Goal: Task Accomplishment & Management: Use online tool/utility

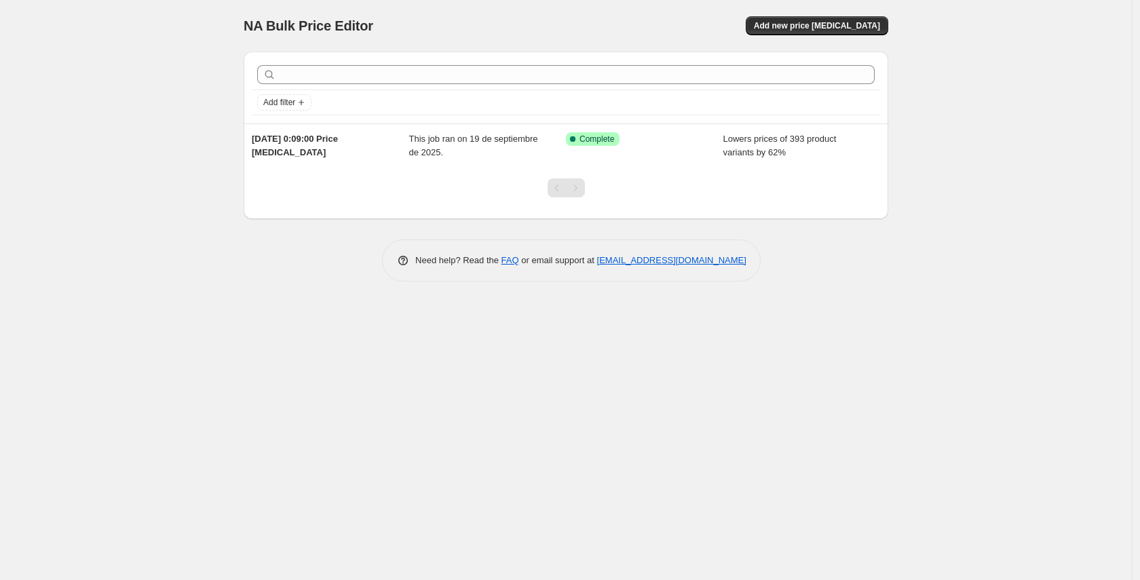
drag, startPoint x: 850, startPoint y: 56, endPoint x: 849, endPoint y: 40, distance: 15.7
click at [850, 52] on div "Add filter" at bounding box center [566, 88] width 644 height 72
click at [848, 25] on span "Add new price [MEDICAL_DATA]" at bounding box center [817, 25] width 126 height 11
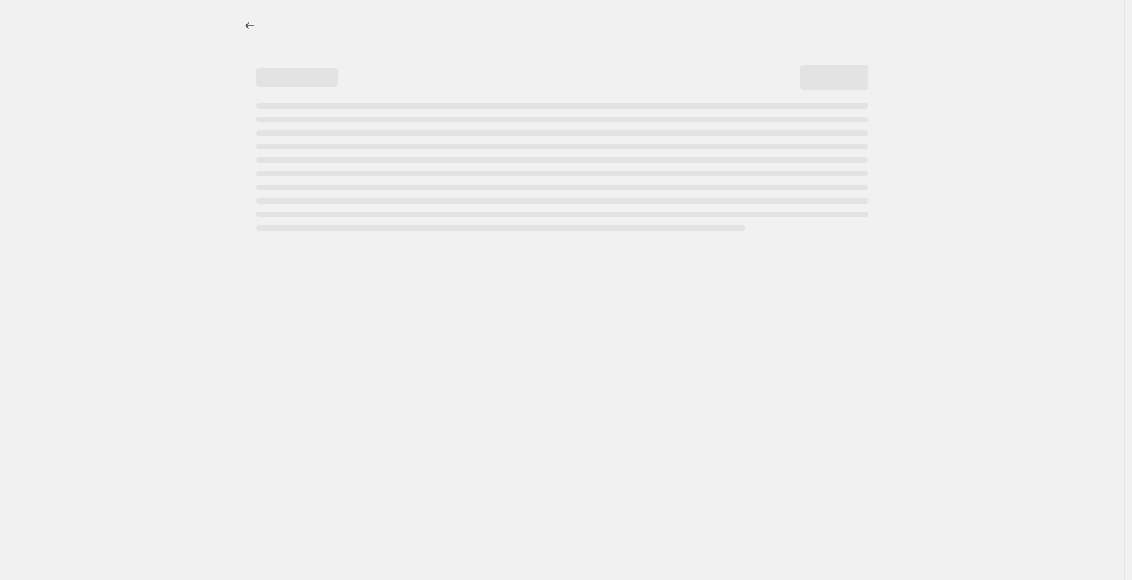
select select "percentage"
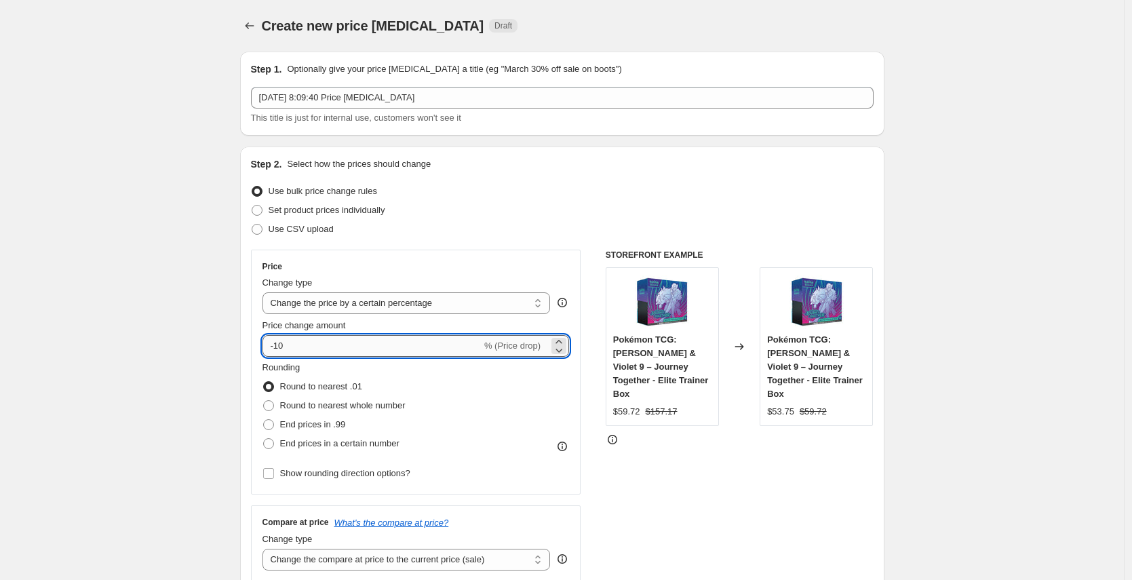
click at [324, 343] on input "-10" at bounding box center [372, 346] width 219 height 22
click at [323, 345] on input "-10" at bounding box center [372, 346] width 219 height 22
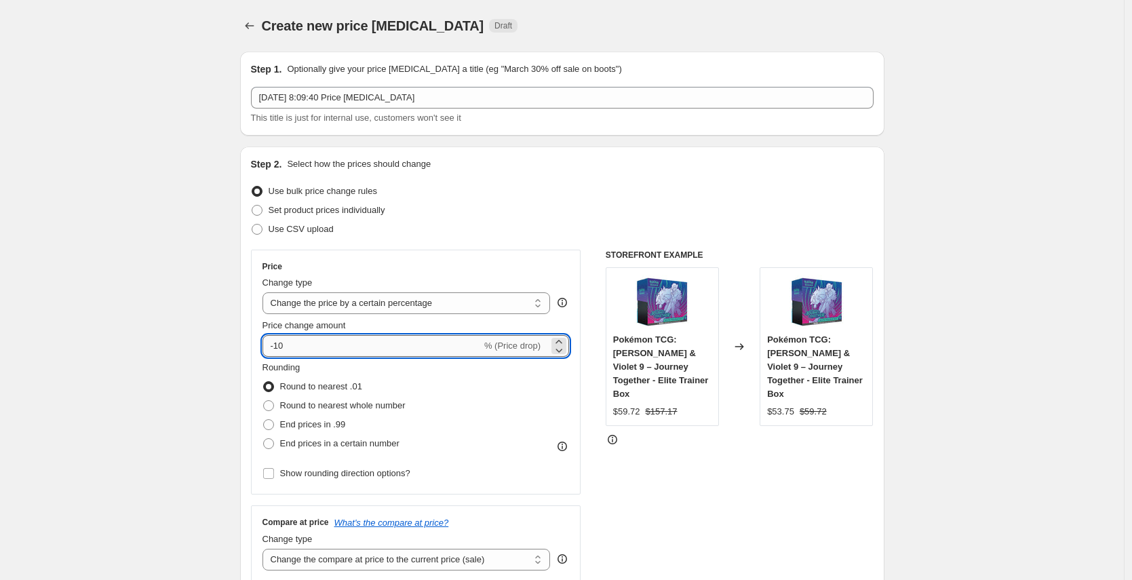
click at [323, 345] on input "-10" at bounding box center [372, 346] width 219 height 22
type input "25"
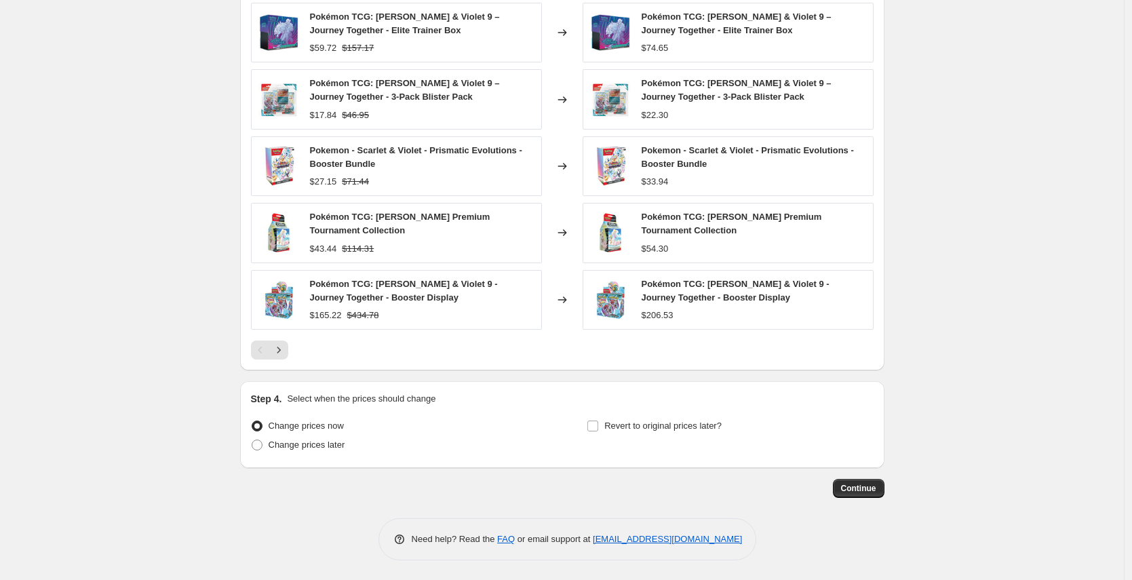
scroll to position [798, 0]
click at [854, 488] on span "Continue" at bounding box center [858, 487] width 35 height 11
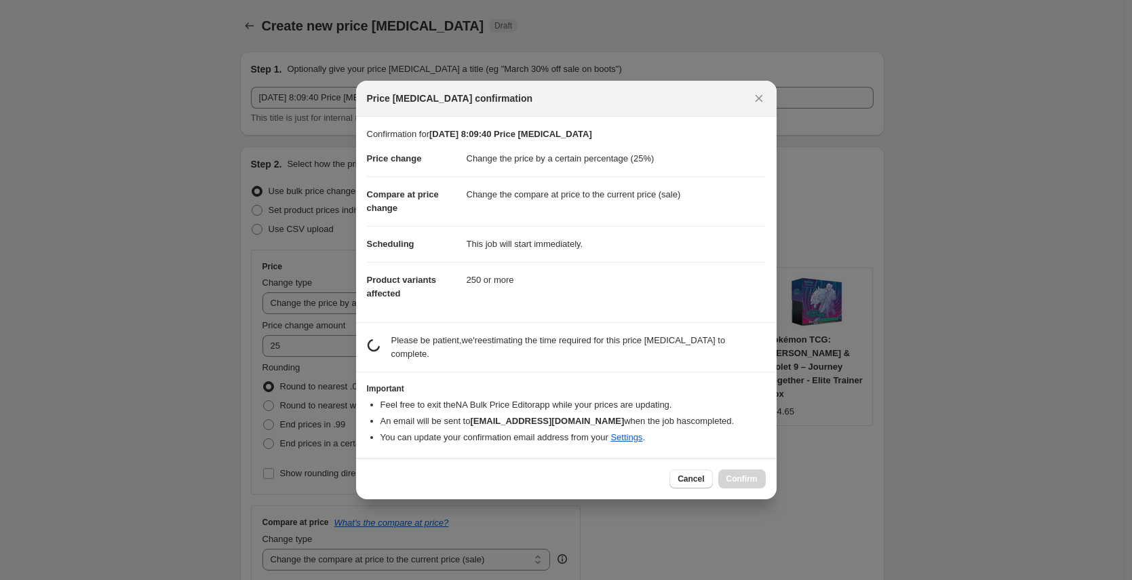
scroll to position [0, 0]
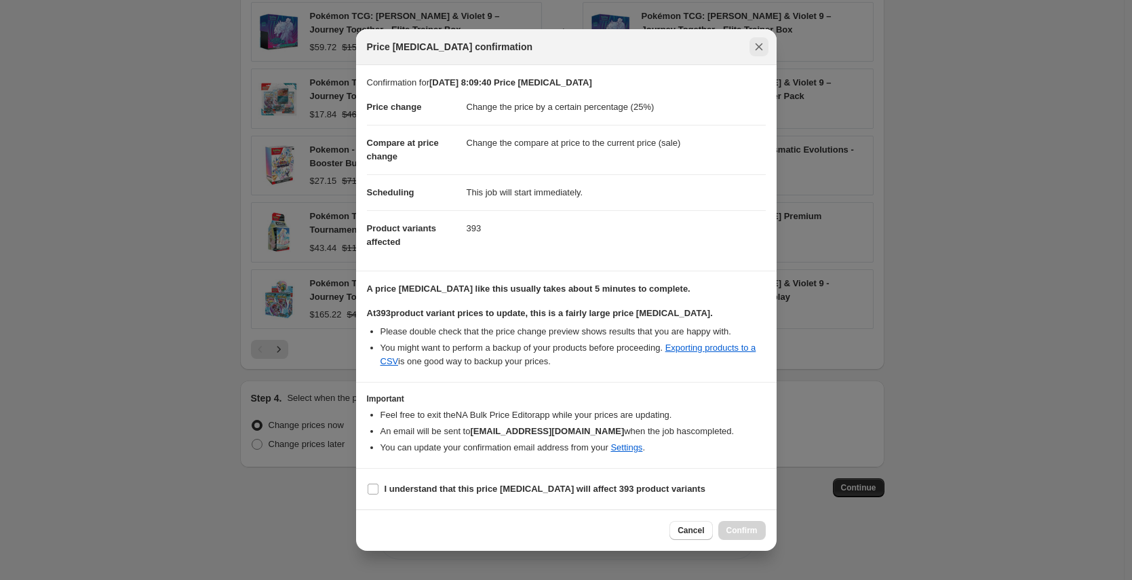
click at [762, 55] on button "Close" at bounding box center [759, 46] width 19 height 19
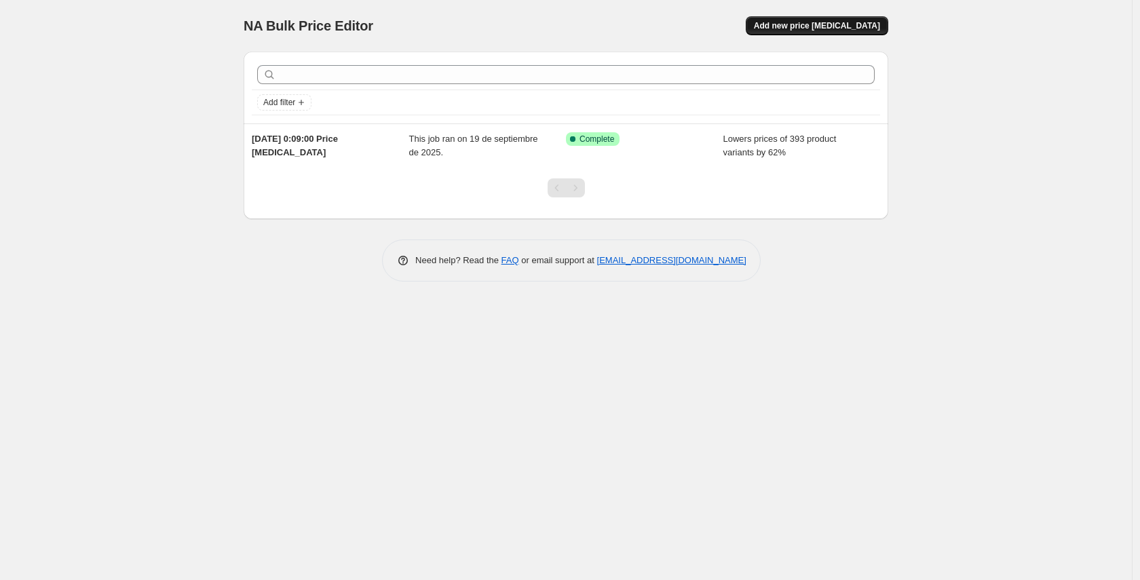
click at [810, 22] on span "Add new price [MEDICAL_DATA]" at bounding box center [817, 25] width 126 height 11
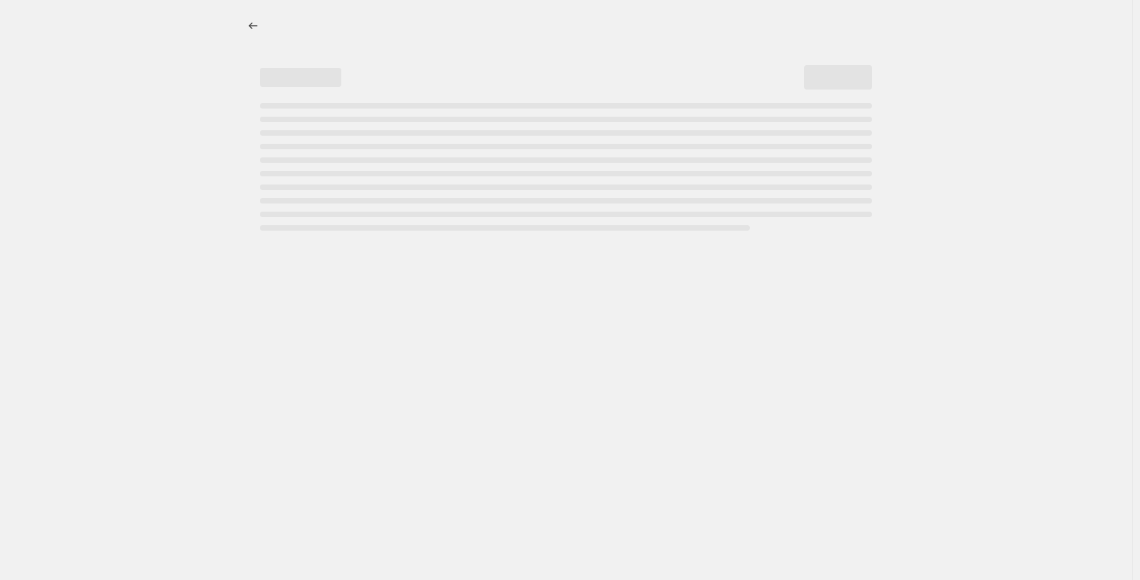
select select "percentage"
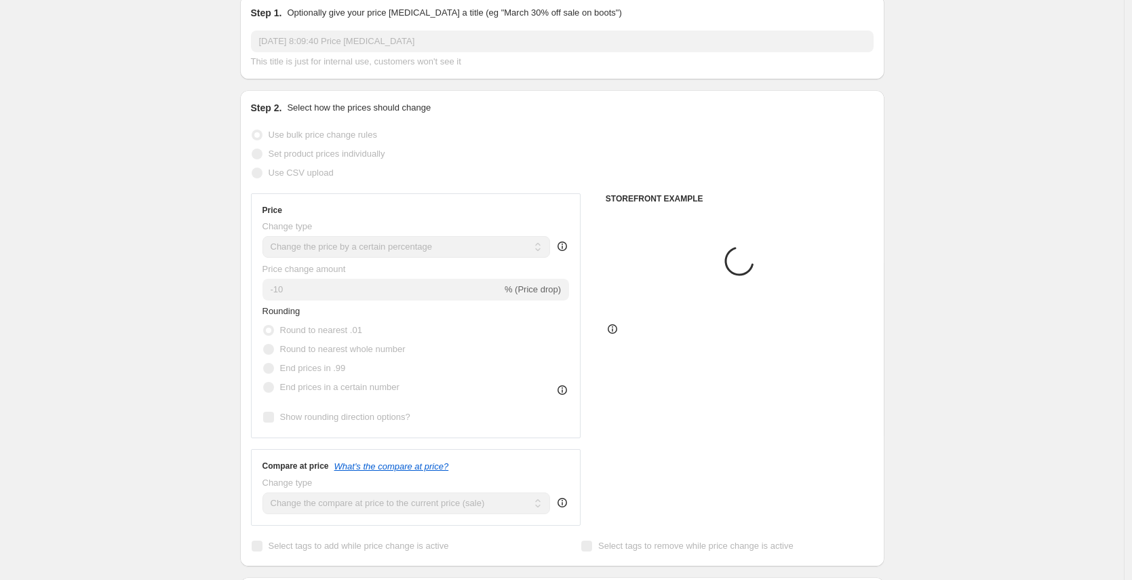
scroll to position [140, 0]
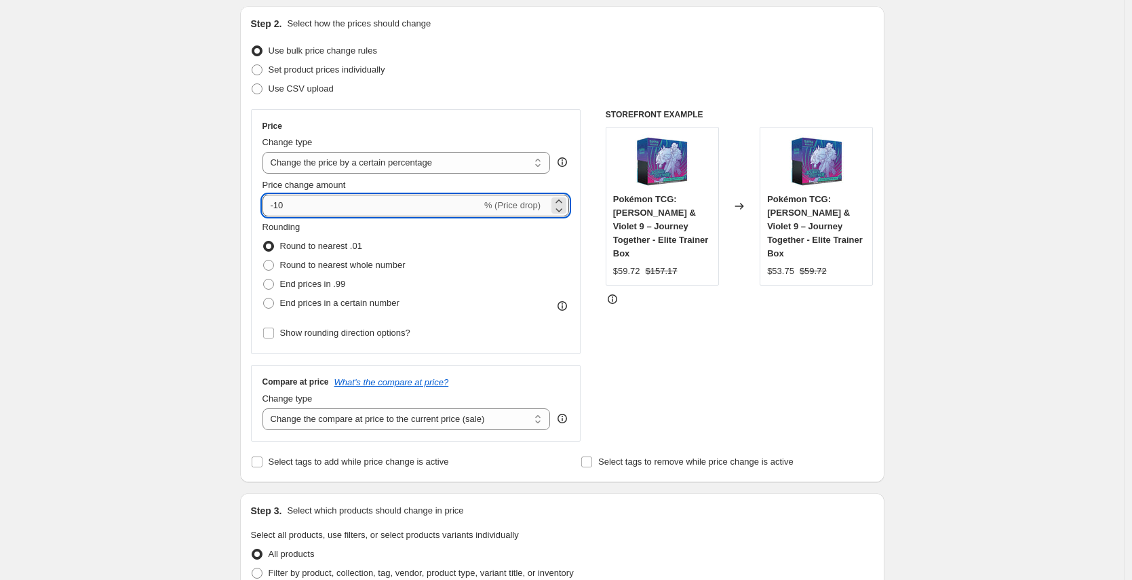
click at [319, 208] on input "-10" at bounding box center [372, 206] width 219 height 22
type input "24"
click at [143, 233] on div "Create new price [MEDICAL_DATA]. This page is ready Create new price [MEDICAL_D…" at bounding box center [562, 549] width 1124 height 1378
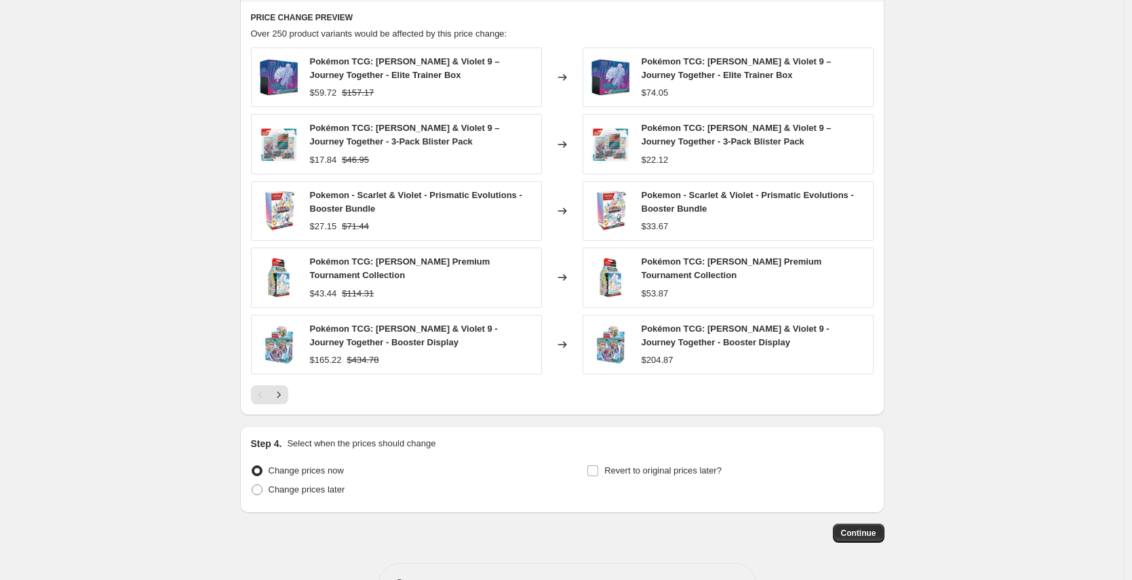
scroll to position [798, 0]
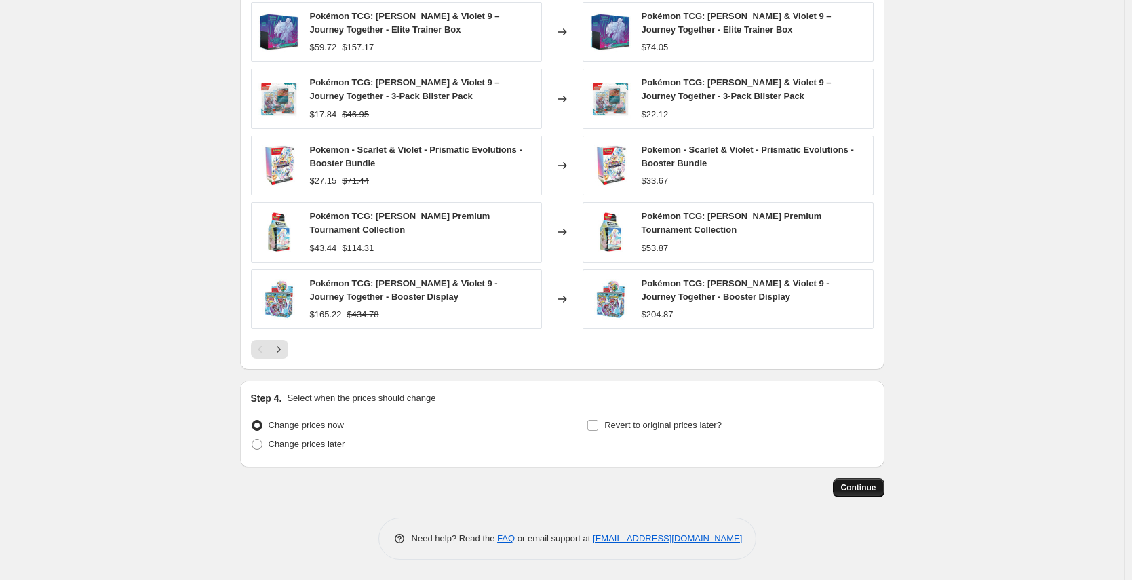
click at [848, 482] on button "Continue" at bounding box center [859, 487] width 52 height 19
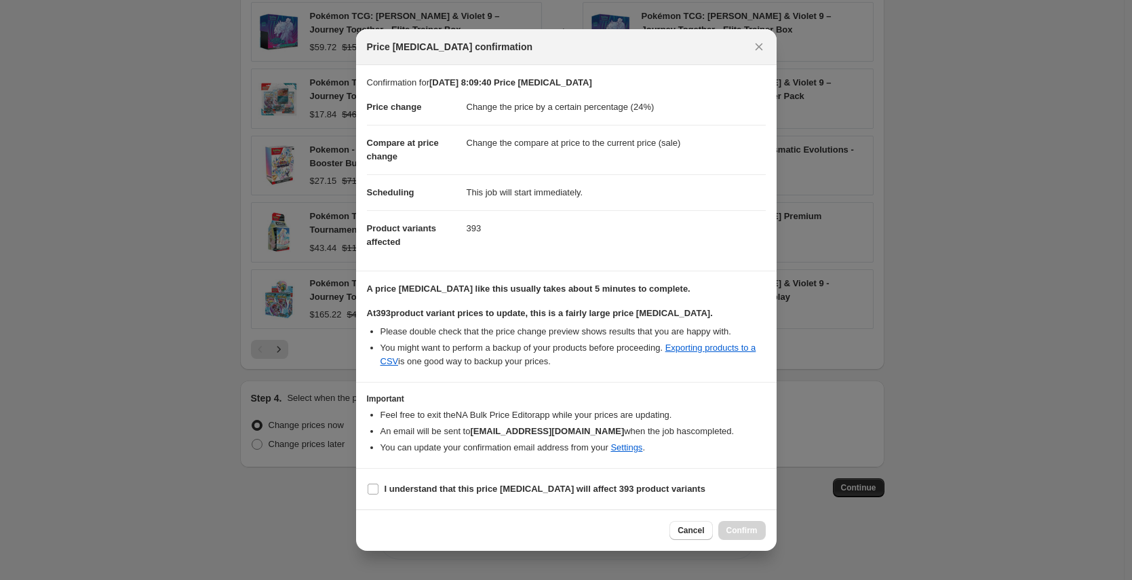
click at [537, 511] on div "Cancel Confirm" at bounding box center [566, 529] width 421 height 41
drag, startPoint x: 524, startPoint y: 490, endPoint x: 625, endPoint y: 503, distance: 102.6
click at [523, 490] on b "I understand that this price [MEDICAL_DATA] will affect 393 product variants" at bounding box center [545, 489] width 321 height 10
click at [378, 490] on input "I understand that this price [MEDICAL_DATA] will affect 393 product variants" at bounding box center [373, 489] width 11 height 11
checkbox input "true"
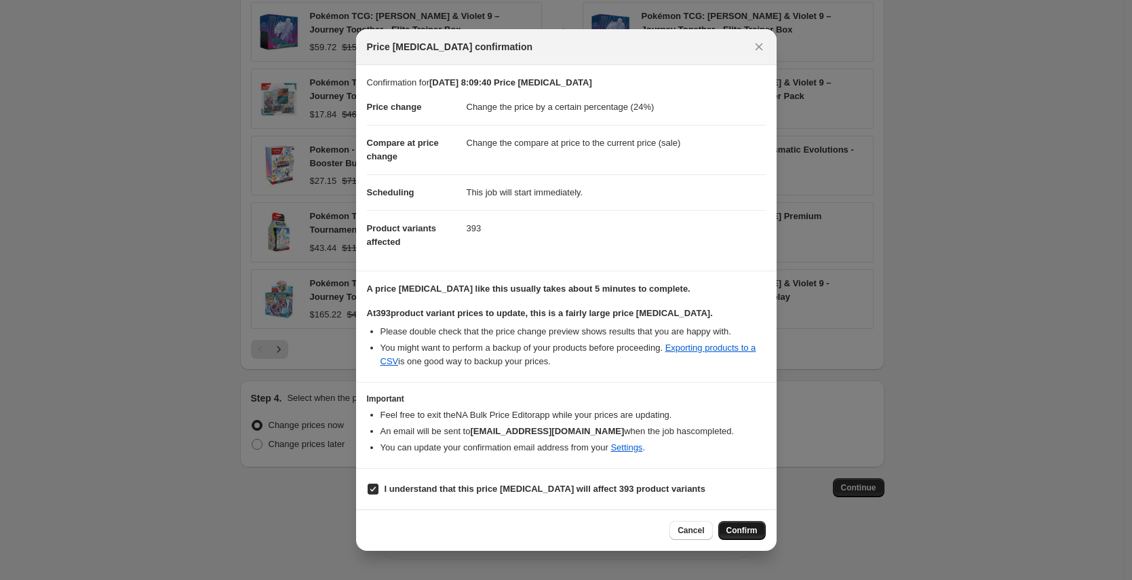
click at [743, 525] on span "Confirm" at bounding box center [741, 530] width 31 height 11
